Goal: Information Seeking & Learning: Learn about a topic

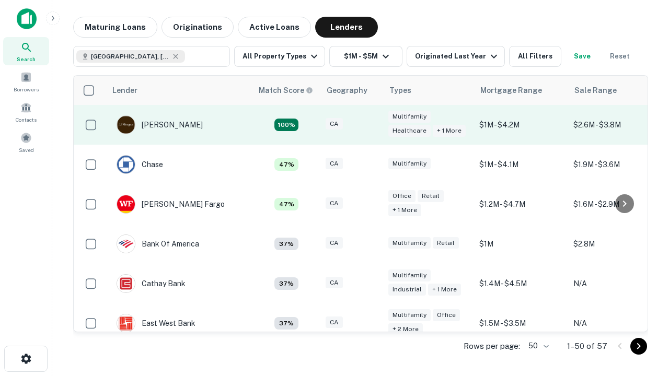
click at [371, 125] on div "CA" at bounding box center [351, 125] width 52 height 14
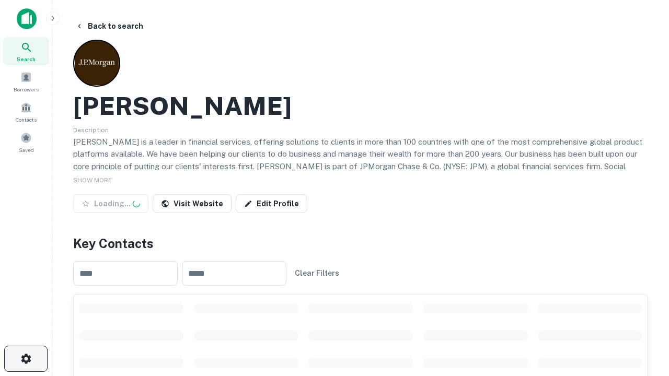
click at [26, 359] on icon "button" at bounding box center [26, 359] width 13 height 13
